Goal: Answer question/provide support

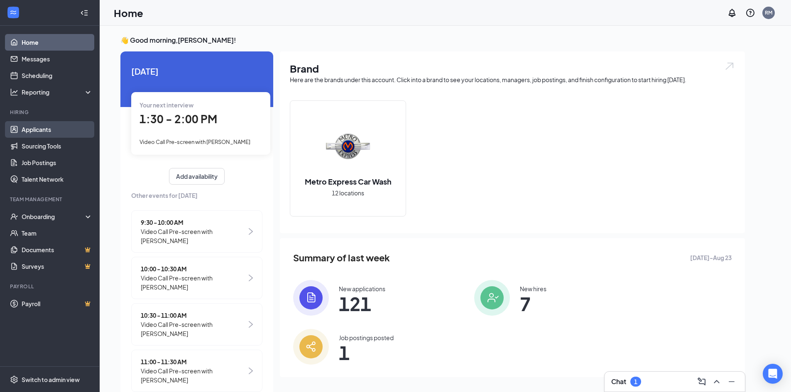
click at [51, 128] on link "Applicants" at bounding box center [57, 129] width 71 height 17
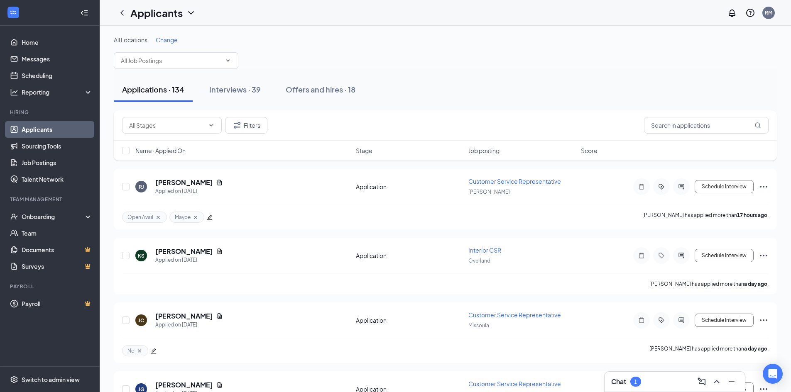
click at [485, 151] on span "Job posting" at bounding box center [483, 150] width 31 height 8
click at [489, 153] on span "Job posting" at bounding box center [483, 150] width 31 height 8
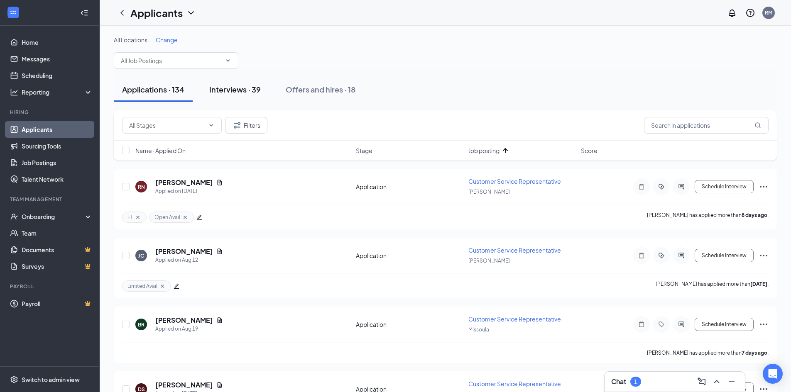
click at [241, 89] on div "Interviews · 39" at bounding box center [234, 89] width 51 height 10
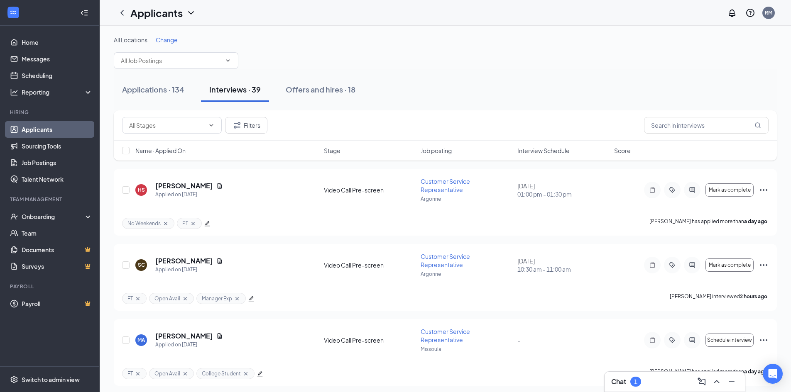
click at [539, 152] on span "Interview Schedule" at bounding box center [543, 150] width 52 height 8
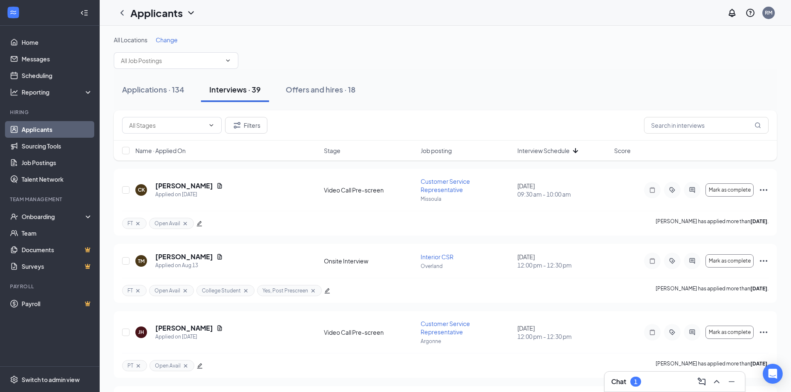
click at [545, 151] on span "Interview Schedule" at bounding box center [543, 150] width 52 height 8
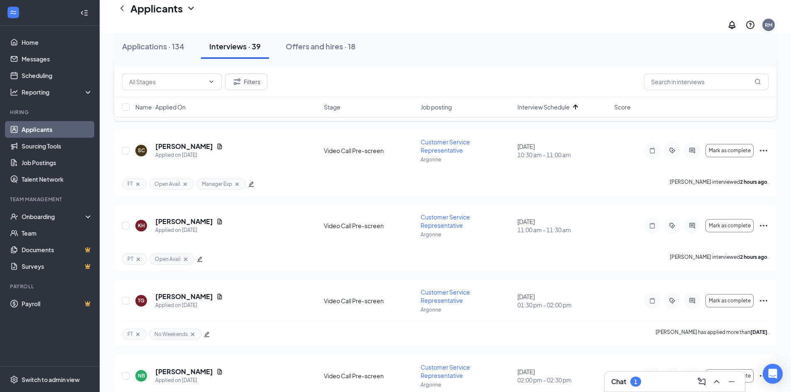
scroll to position [373, 0]
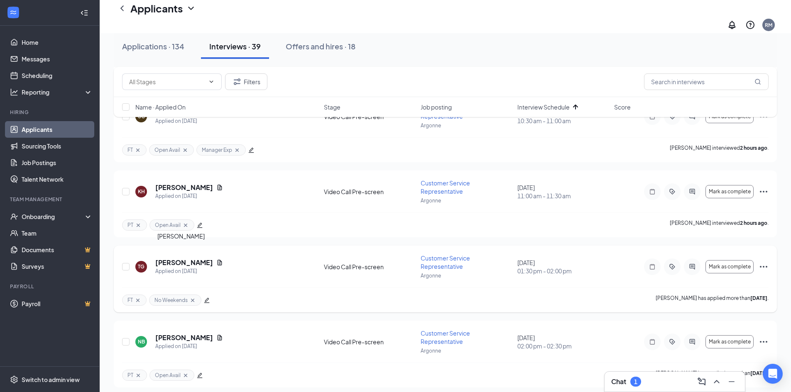
click at [177, 258] on h5 "[PERSON_NAME]" at bounding box center [184, 262] width 58 height 9
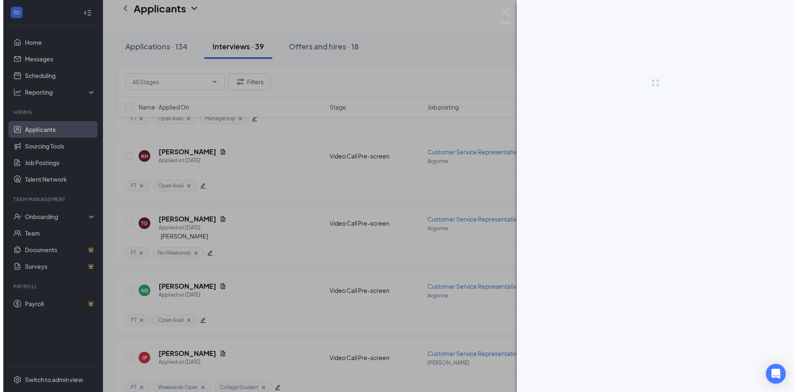
scroll to position [358, 0]
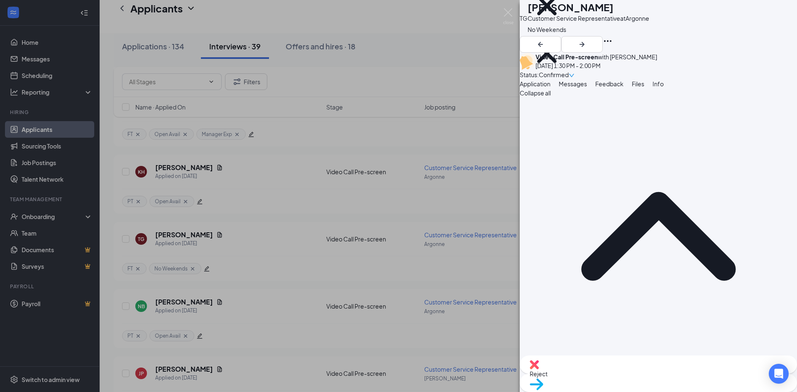
click at [587, 88] on button "Messages" at bounding box center [573, 83] width 28 height 9
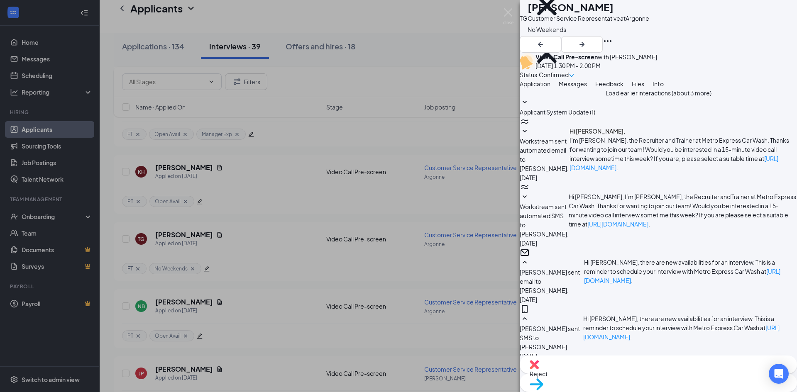
scroll to position [278, 0]
click at [550, 88] on button "Application" at bounding box center [535, 83] width 31 height 9
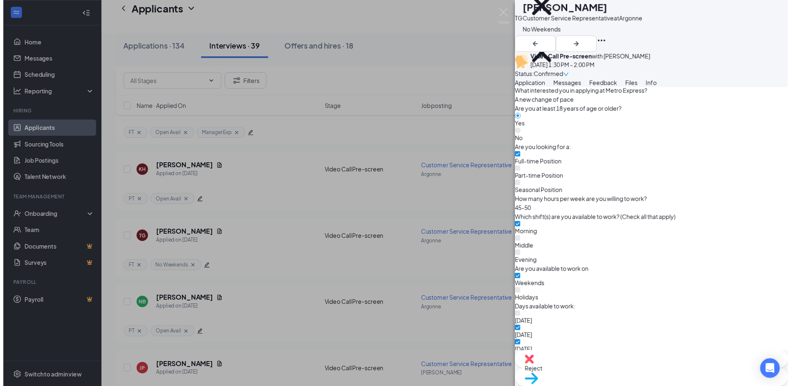
scroll to position [456, 0]
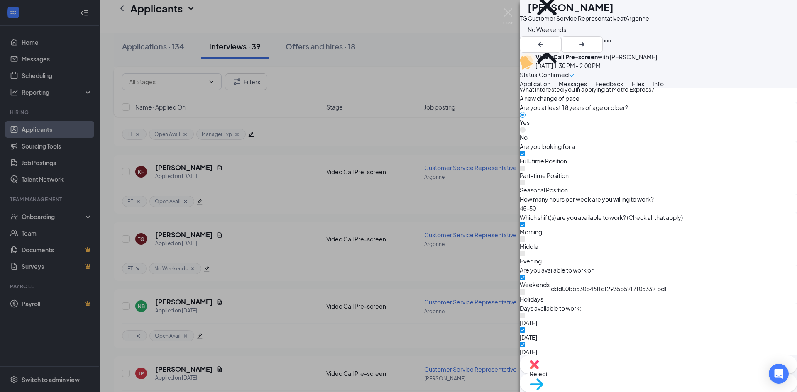
drag, startPoint x: 243, startPoint y: 276, endPoint x: 226, endPoint y: 301, distance: 30.7
click at [243, 276] on div "TG [PERSON_NAME] Customer Service Representative at [GEOGRAPHIC_DATA] FT No Wee…" at bounding box center [398, 196] width 797 height 392
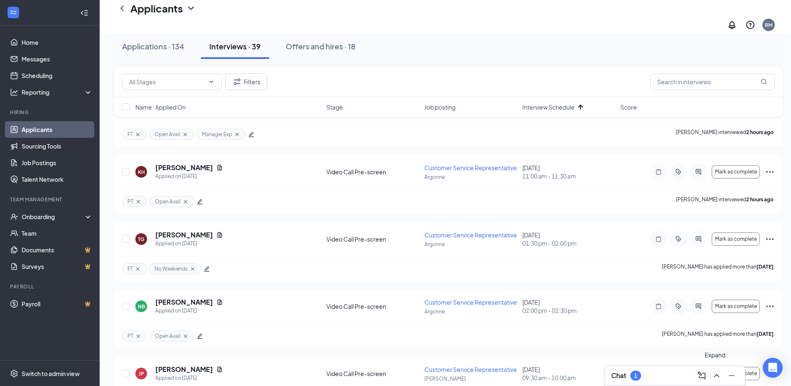
click at [715, 377] on icon "ChevronUp" at bounding box center [716, 376] width 10 height 10
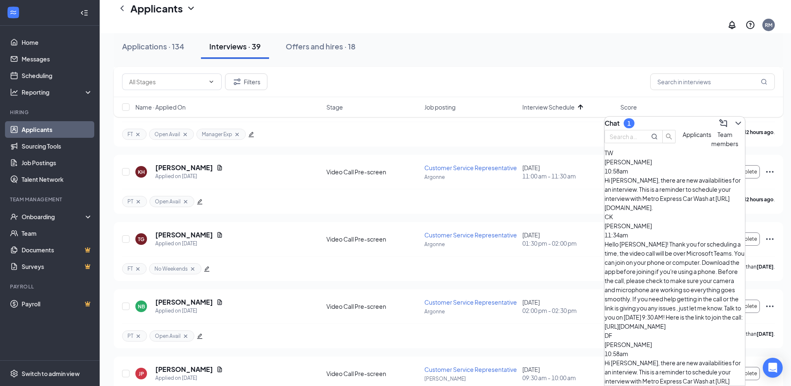
click at [711, 147] on span "Team members" at bounding box center [724, 139] width 27 height 17
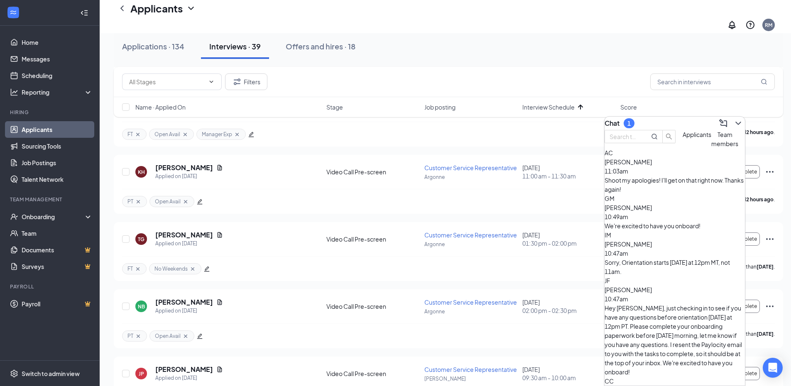
click at [693, 193] on div "Shoot my apologies! I'll get on that right now. Thanks again!" at bounding box center [674, 185] width 140 height 18
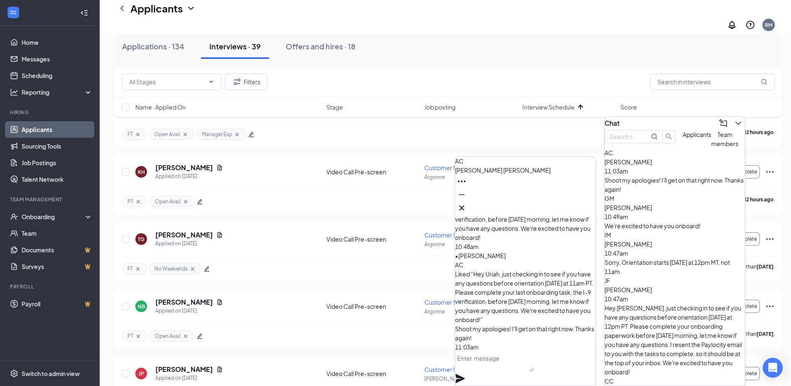
click at [513, 367] on textarea at bounding box center [494, 361] width 78 height 20
click at [495, 368] on textarea "Thanks [PERSON_NAME]!" at bounding box center [494, 361] width 78 height 20
click at [496, 370] on textarea "Thanks [PERSON_NAME]!" at bounding box center [494, 361] width 78 height 20
click at [515, 367] on textarea "Thanks Uriah!" at bounding box center [494, 361] width 78 height 20
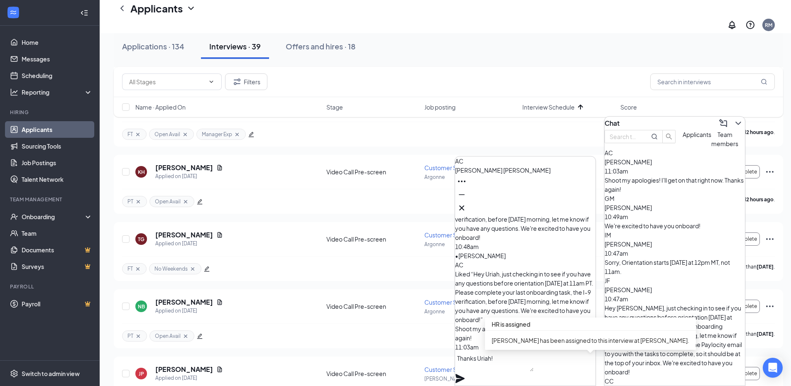
type textarea "Thanks Uriah!"
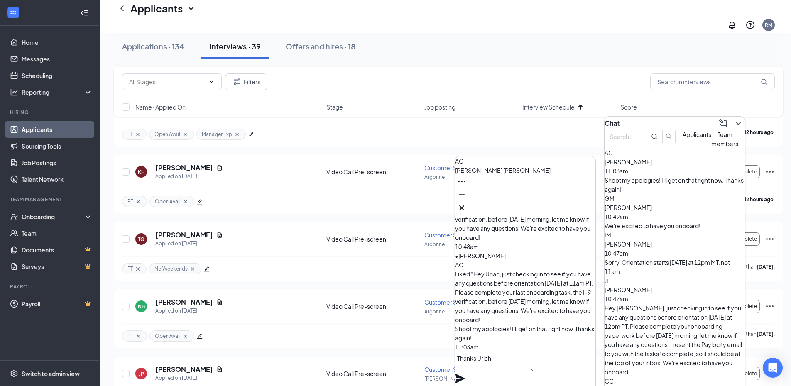
click at [465, 373] on icon "Plane" at bounding box center [460, 378] width 10 height 10
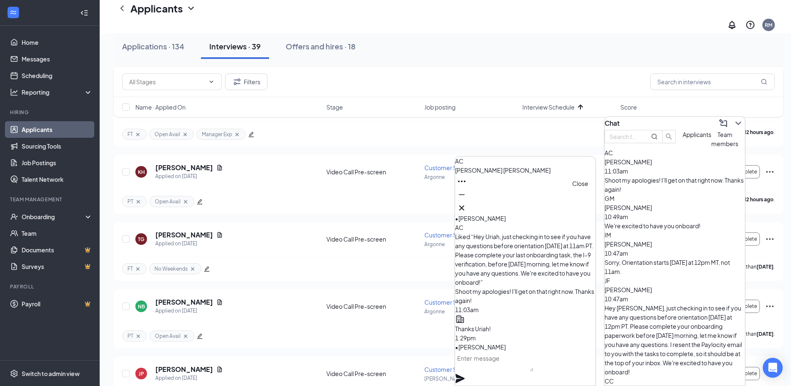
click at [466, 203] on icon "Cross" at bounding box center [461, 208] width 10 height 10
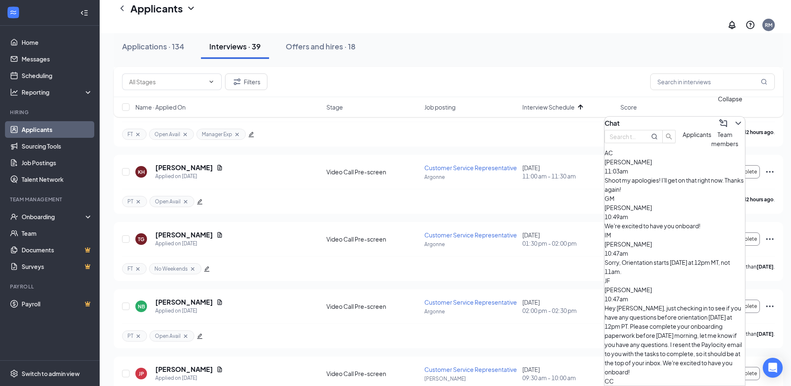
click at [735, 122] on icon "ChevronDown" at bounding box center [737, 123] width 5 height 3
